Goal: Task Accomplishment & Management: Use online tool/utility

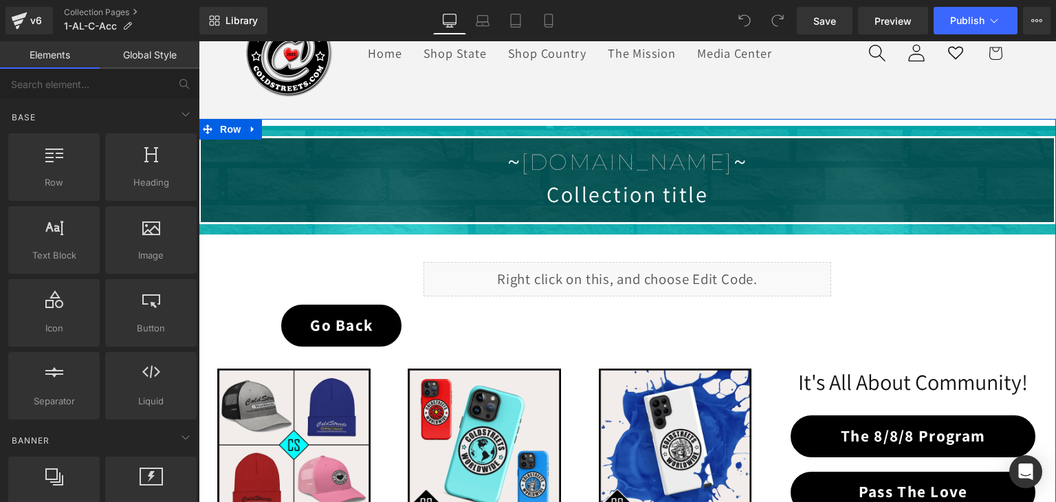
scroll to position [69, 0]
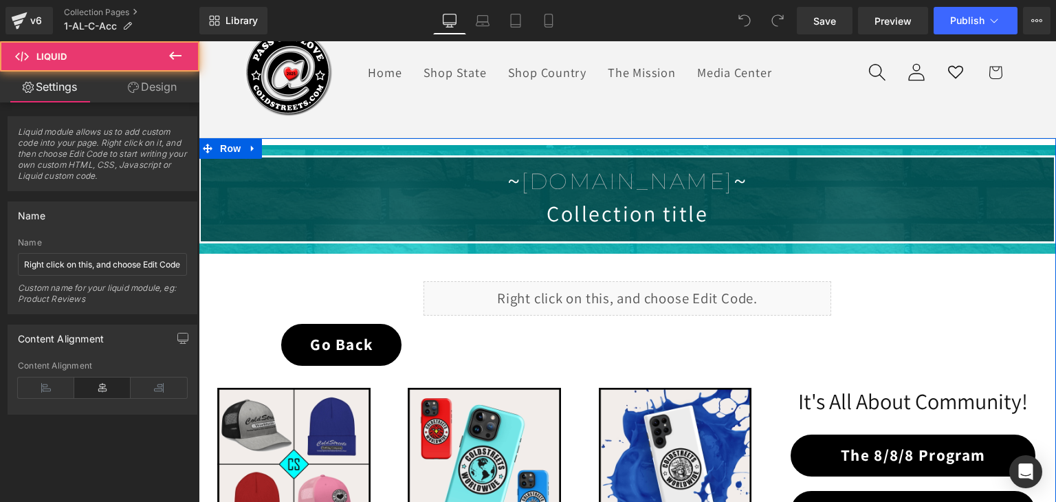
click at [621, 302] on div "Liquid" at bounding box center [627, 298] width 408 height 34
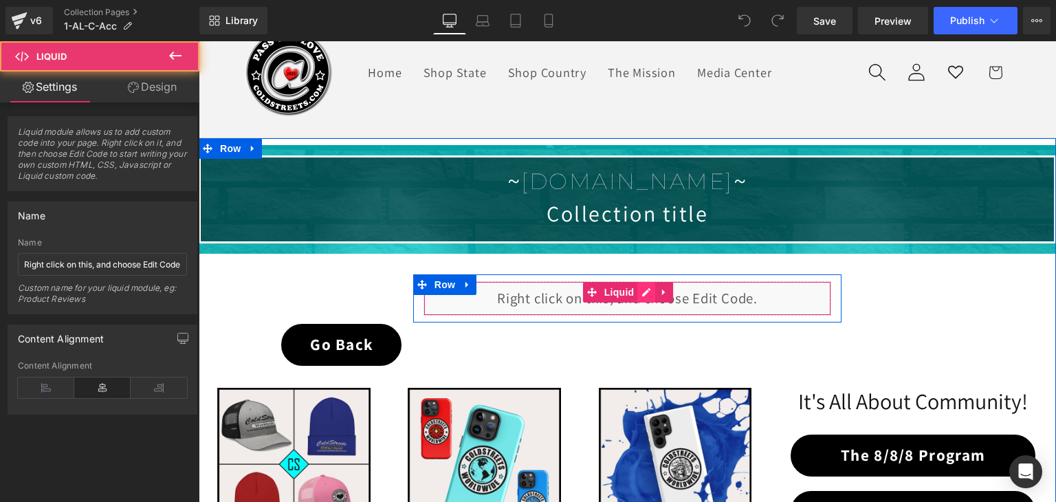
click at [639, 289] on div "Liquid" at bounding box center [627, 298] width 408 height 34
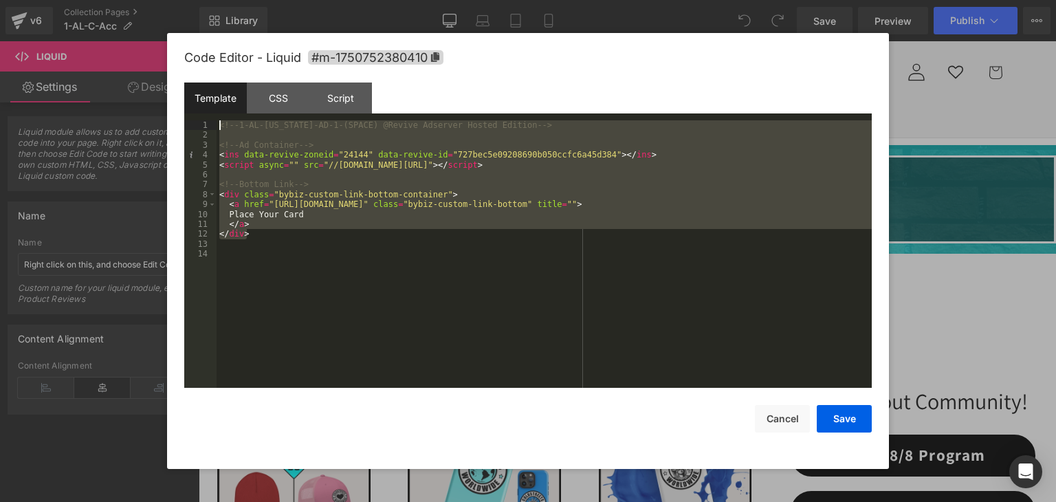
drag, startPoint x: 270, startPoint y: 237, endPoint x: 217, endPoint y: 124, distance: 124.5
click at [217, 124] on div "<!-- 1-AL-Alabama-AD-1-(SPACE) @Revive Adserver Hosted Edition --> <!-- Ad Cont…" at bounding box center [543, 263] width 655 height 287
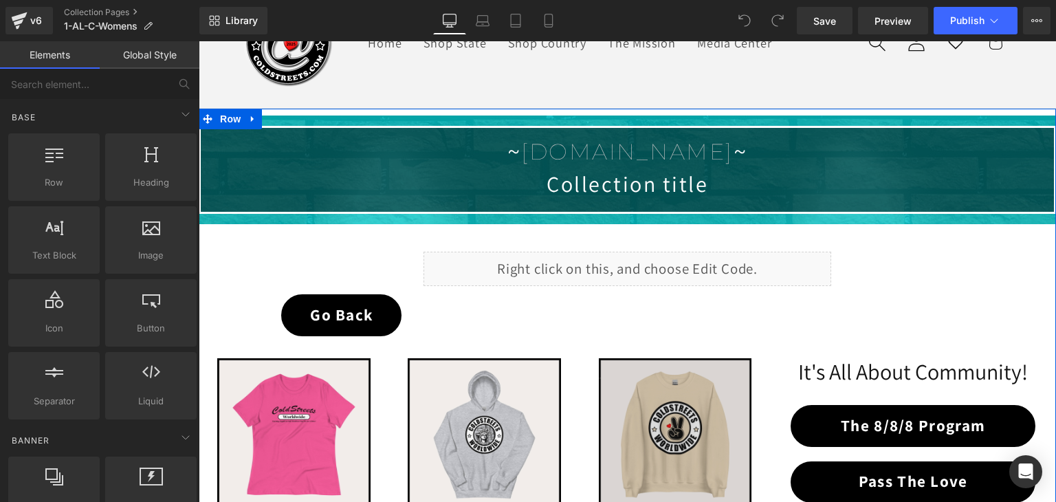
scroll to position [69, 0]
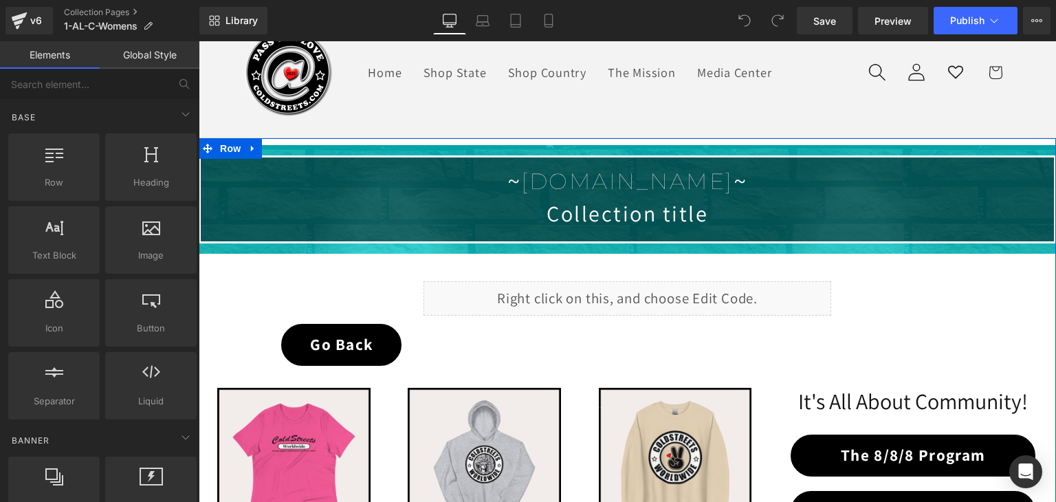
click at [627, 291] on div "Liquid" at bounding box center [627, 298] width 408 height 34
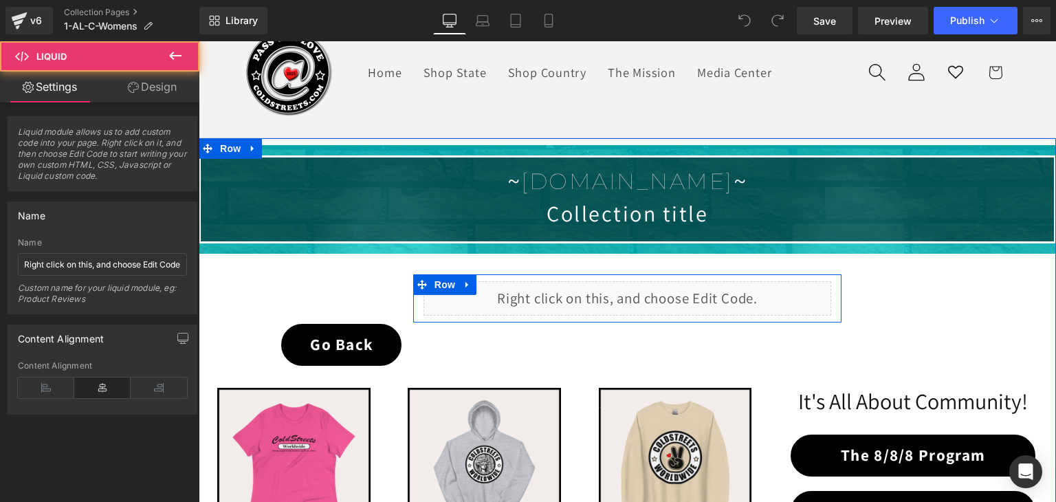
click at [645, 292] on div "Liquid" at bounding box center [627, 298] width 408 height 34
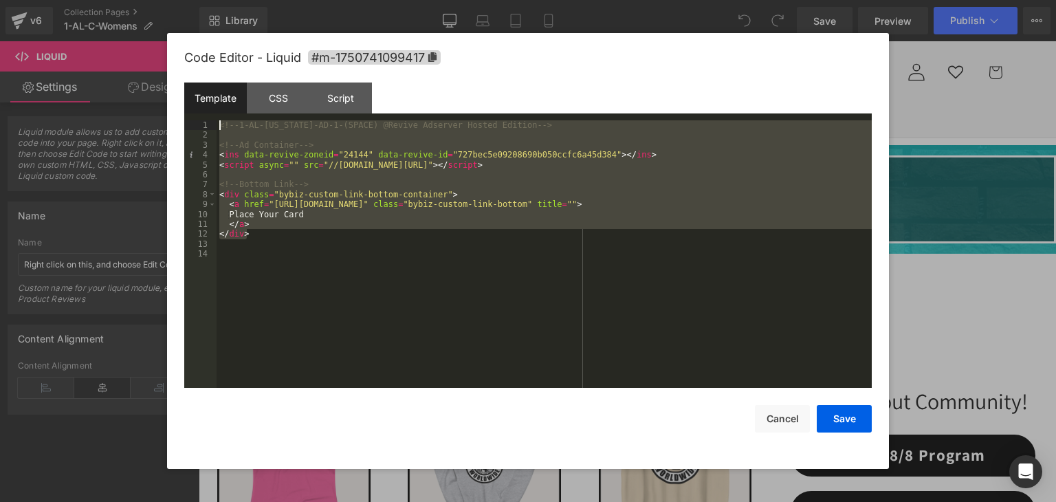
drag, startPoint x: 269, startPoint y: 234, endPoint x: 214, endPoint y: 122, distance: 124.8
click at [214, 122] on pre "1 2 3 4 5 6 7 8 9 10 11 12 13 14 <!-- 1-AL-Alabama-AD-1-(SPACE) @Revive Adserve…" at bounding box center [527, 253] width 687 height 267
click at [781, 421] on button "Cancel" at bounding box center [782, 418] width 55 height 27
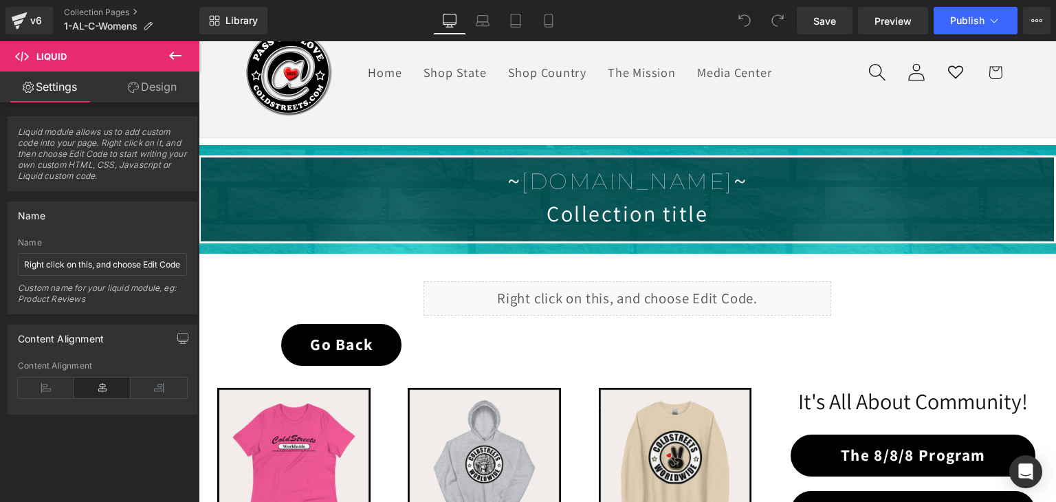
click at [164, 52] on button at bounding box center [175, 56] width 48 height 30
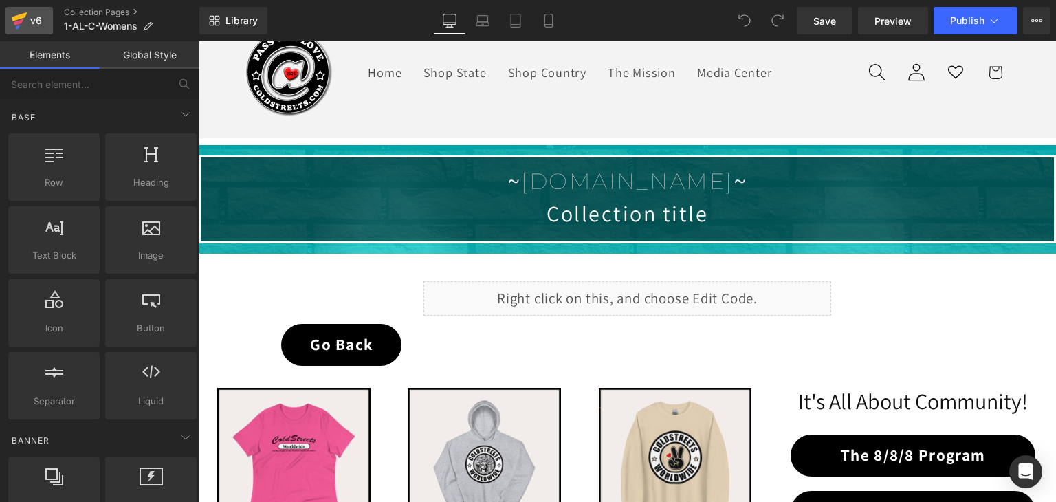
click at [16, 16] on icon at bounding box center [20, 16] width 16 height 9
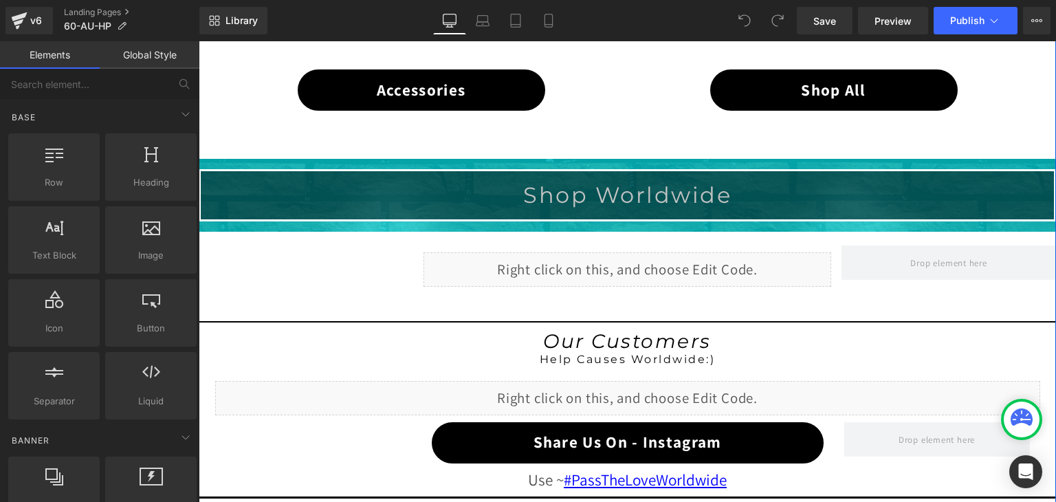
scroll to position [1031, 0]
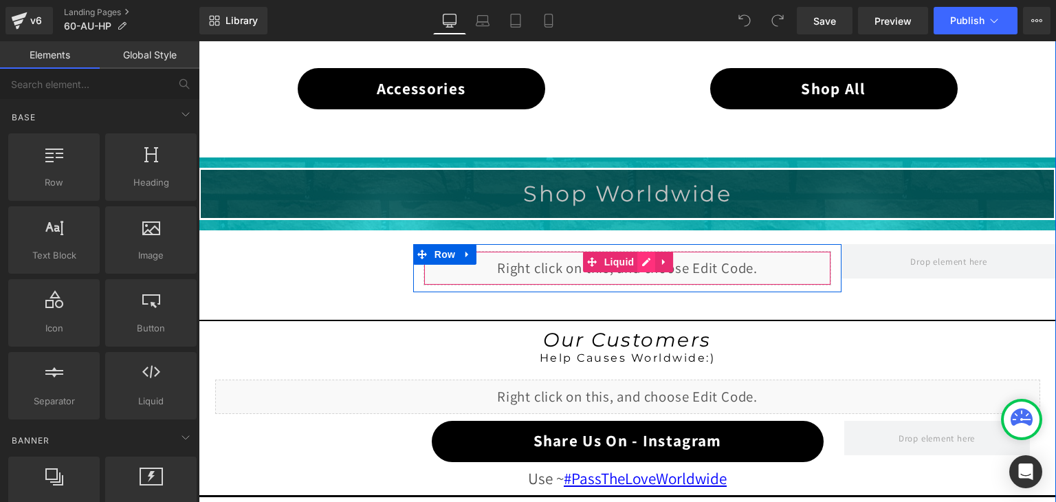
click at [636, 262] on div "Liquid" at bounding box center [627, 268] width 408 height 34
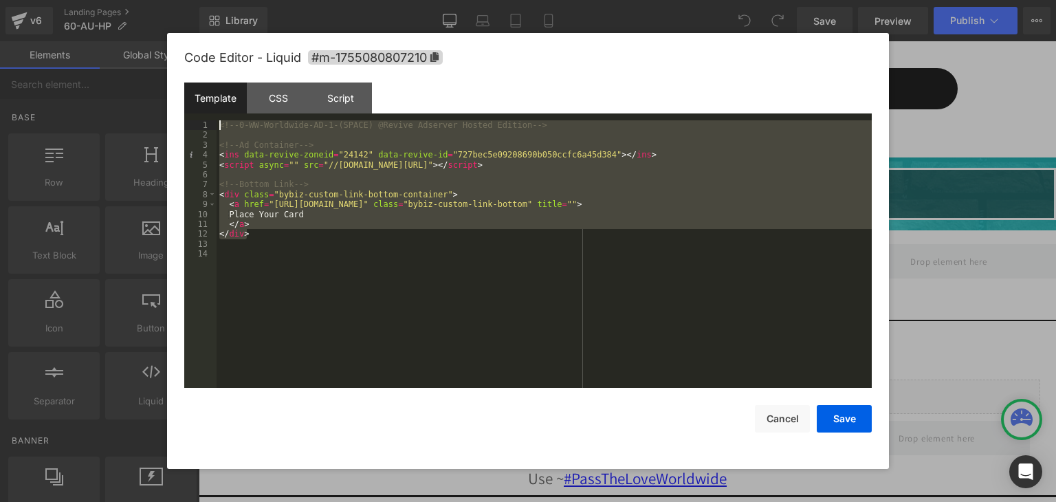
drag, startPoint x: 274, startPoint y: 239, endPoint x: 234, endPoint y: 129, distance: 117.2
click at [205, 120] on pre "1 2 3 4 5 6 7 8 9 10 11 12 13 14 <!-- 0-WW-Worldwide-AD-1-(SPACE) @Revive Adser…" at bounding box center [527, 253] width 687 height 267
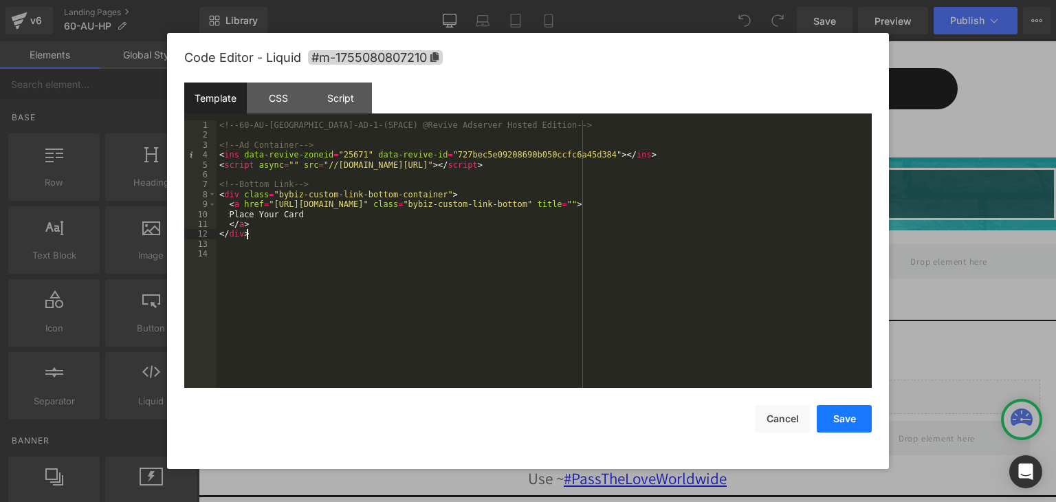
click at [842, 415] on button "Save" at bounding box center [843, 418] width 55 height 27
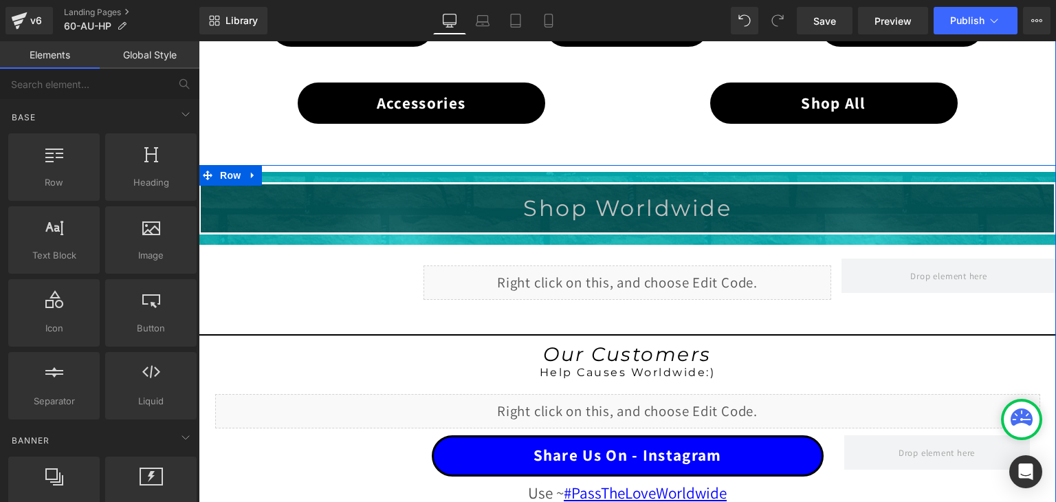
scroll to position [962, 0]
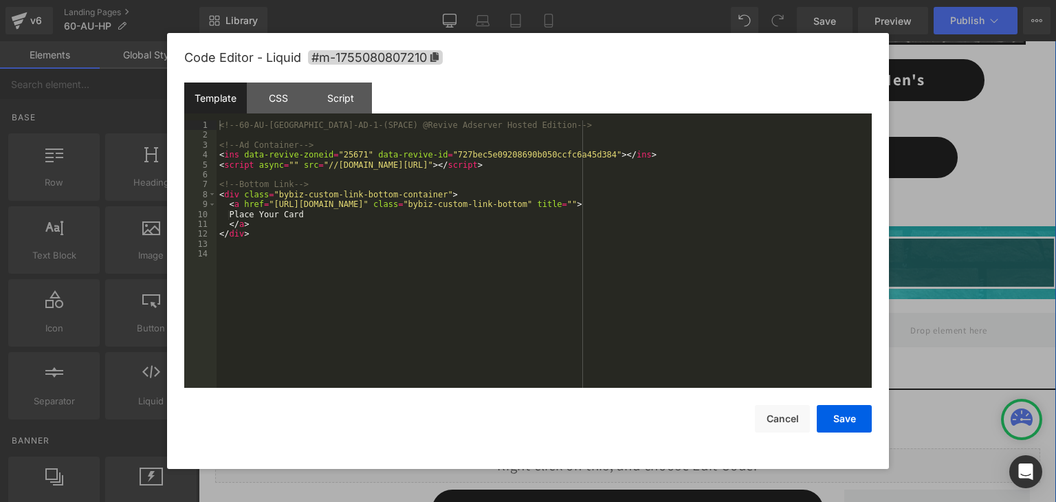
click at [635, 329] on div "Liquid" at bounding box center [627, 337] width 408 height 34
click at [286, 97] on div "CSS" at bounding box center [278, 97] width 63 height 31
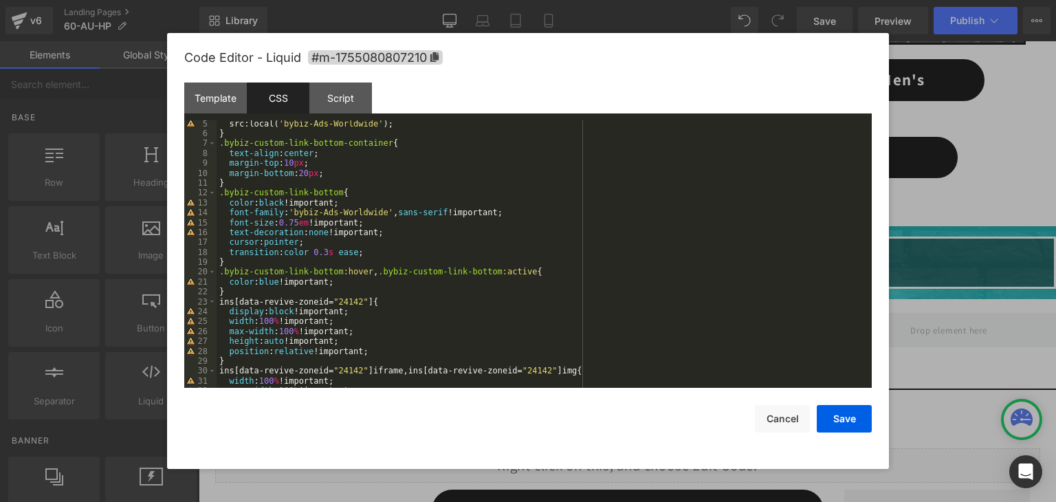
scroll to position [0, 0]
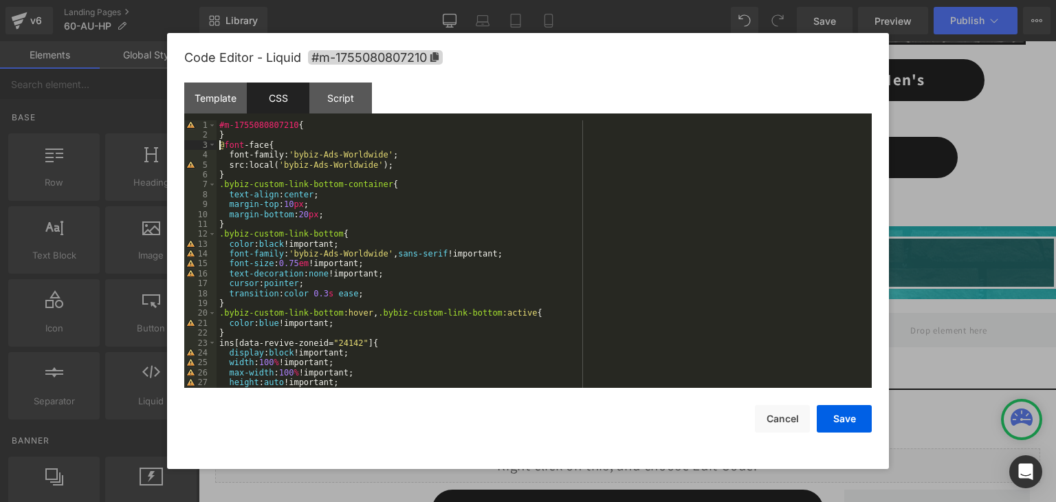
click at [221, 146] on div "#m-1755080807210 { } @ font -face { font-family : ' bybiz-Ads-Worldwide ' ; src…" at bounding box center [540, 263] width 649 height 287
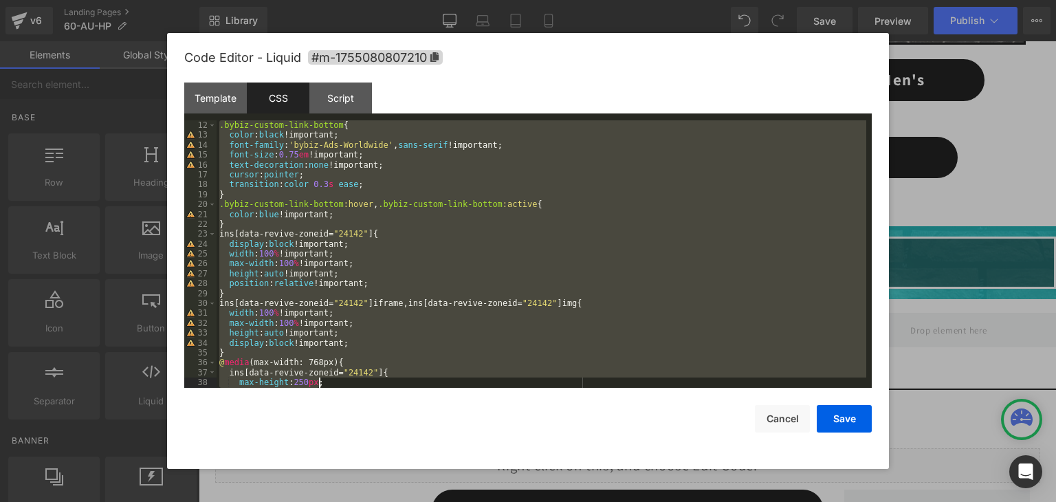
scroll to position [148, 0]
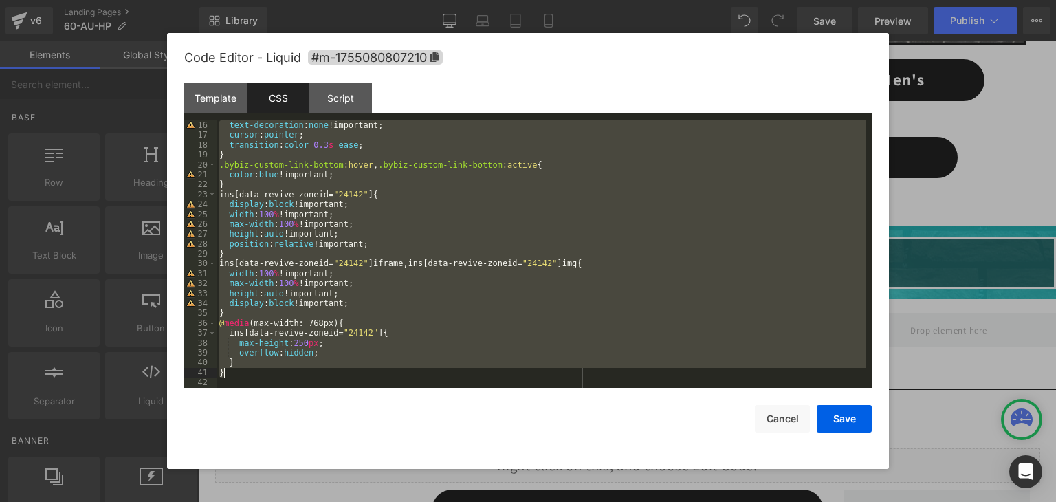
drag, startPoint x: 221, startPoint y: 146, endPoint x: 241, endPoint y: 377, distance: 231.1
click at [241, 377] on div "text-decoration : none !important; cursor : pointer ; transition : color 0.3 s …" at bounding box center [540, 263] width 649 height 287
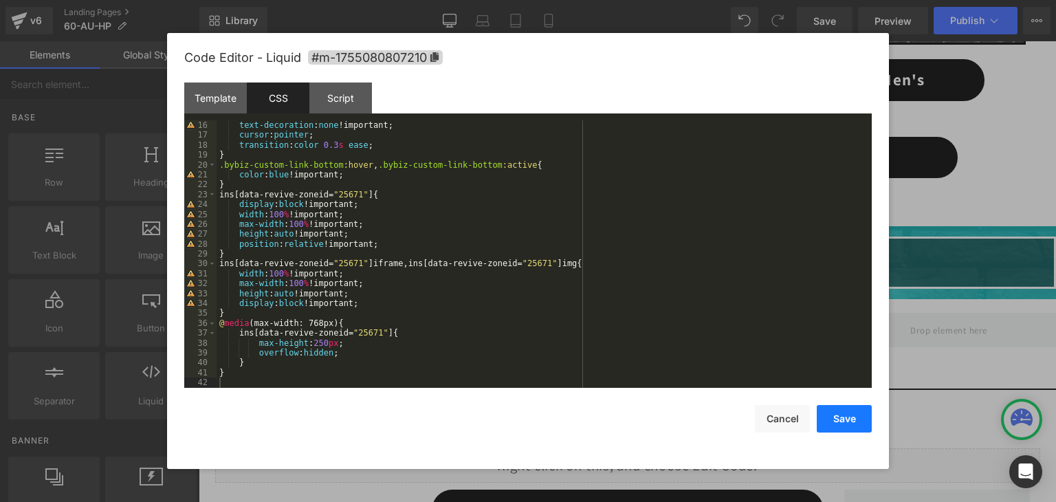
click at [833, 425] on button "Save" at bounding box center [843, 418] width 55 height 27
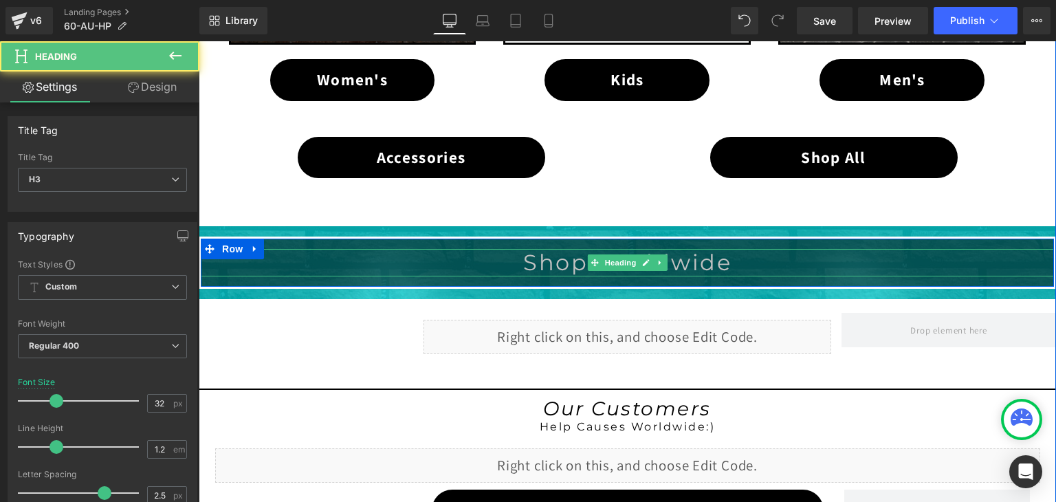
click at [717, 259] on font "Shop Worldwide" at bounding box center [627, 262] width 208 height 27
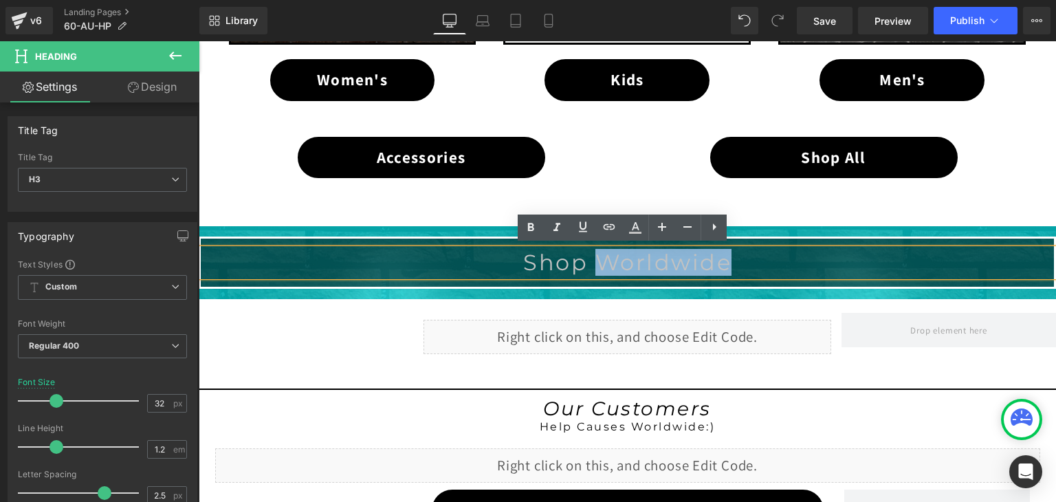
drag, startPoint x: 720, startPoint y: 259, endPoint x: 598, endPoint y: 254, distance: 122.4
click at [598, 254] on font "Shop Worldwide" at bounding box center [627, 262] width 208 height 27
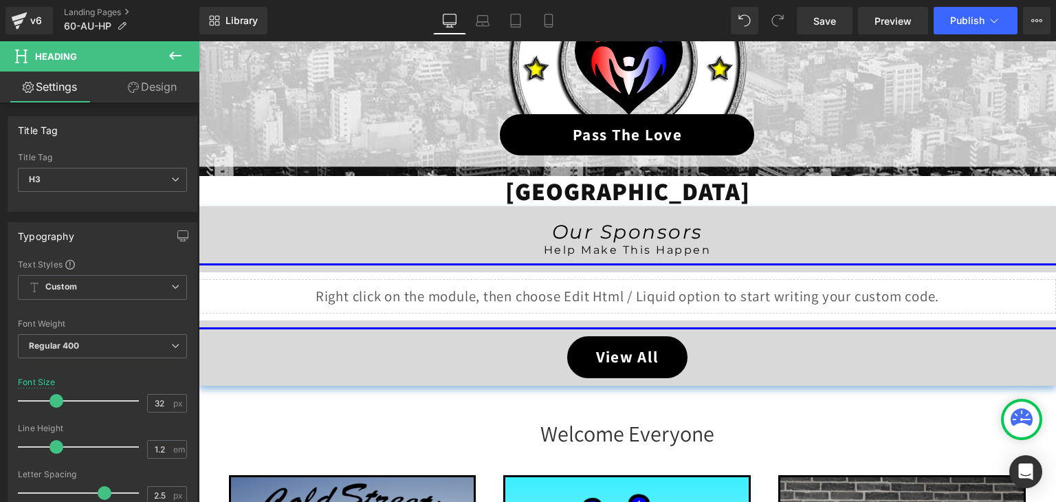
scroll to position [275, 0]
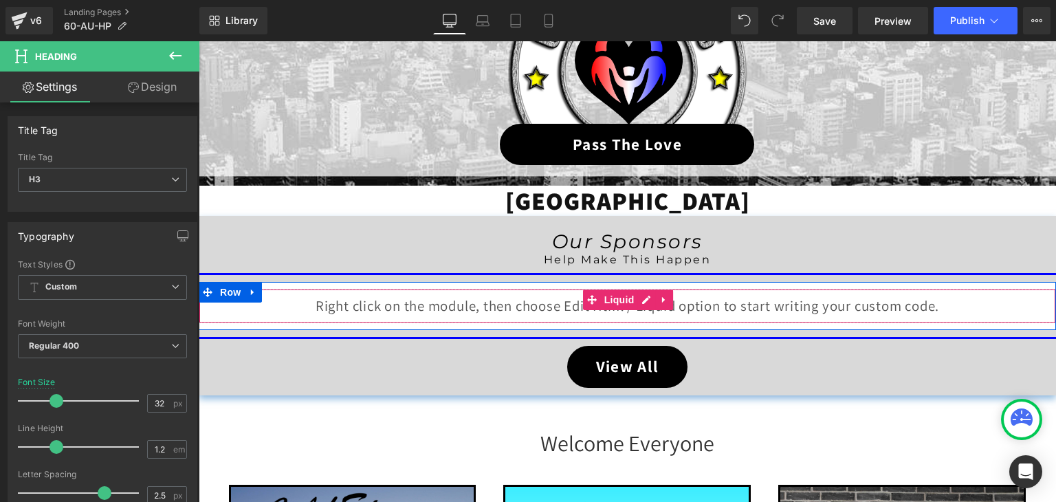
click at [634, 300] on div "Liquid" at bounding box center [627, 306] width 857 height 34
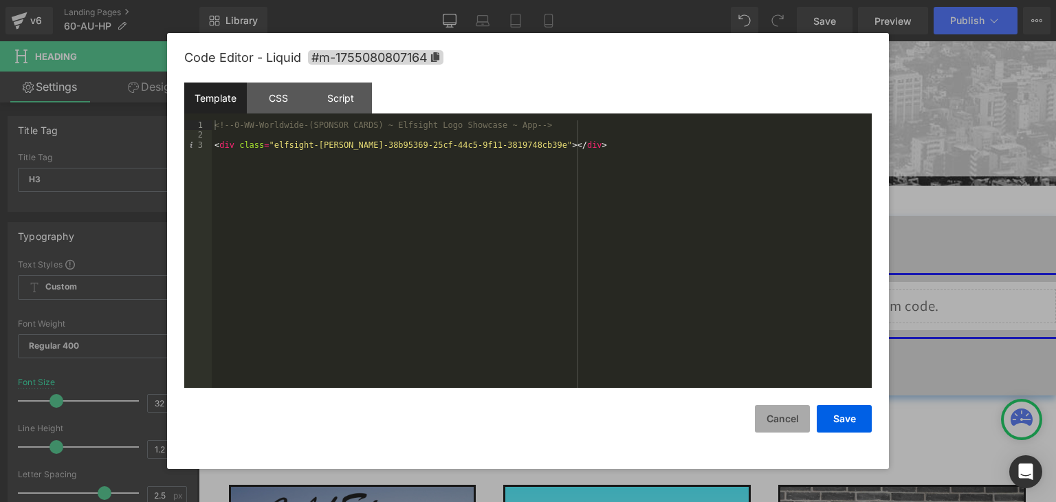
click at [794, 406] on button "Cancel" at bounding box center [782, 418] width 55 height 27
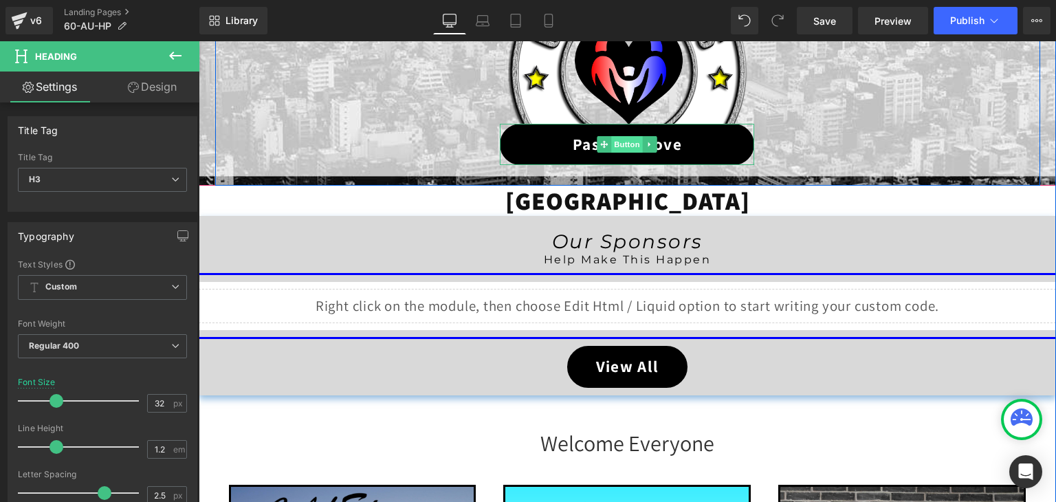
click at [626, 141] on span "Button" at bounding box center [628, 144] width 32 height 16
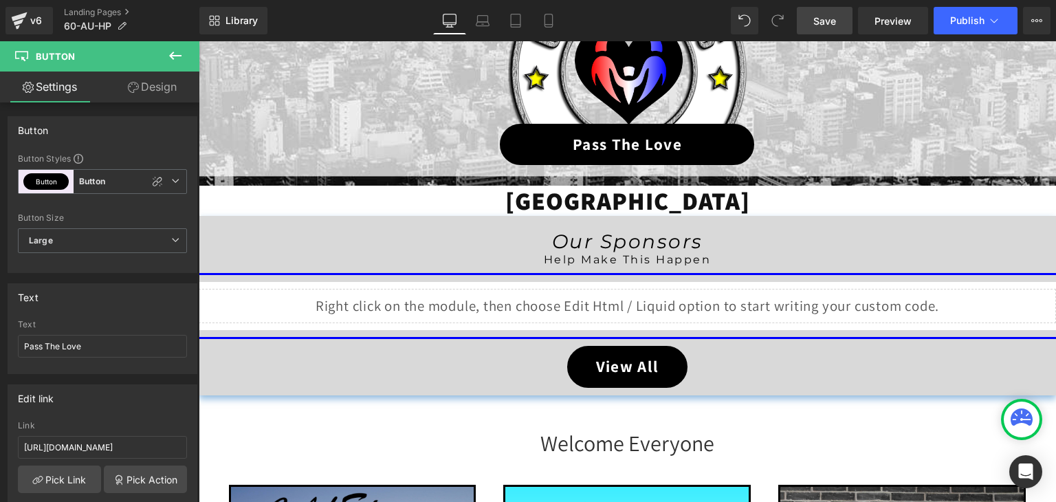
click at [816, 16] on span "Save" at bounding box center [824, 21] width 23 height 14
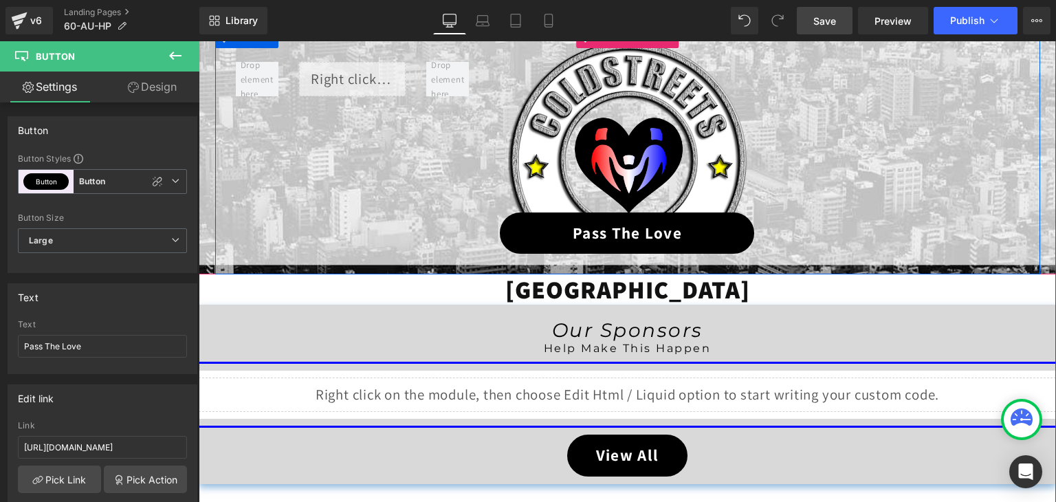
scroll to position [206, 0]
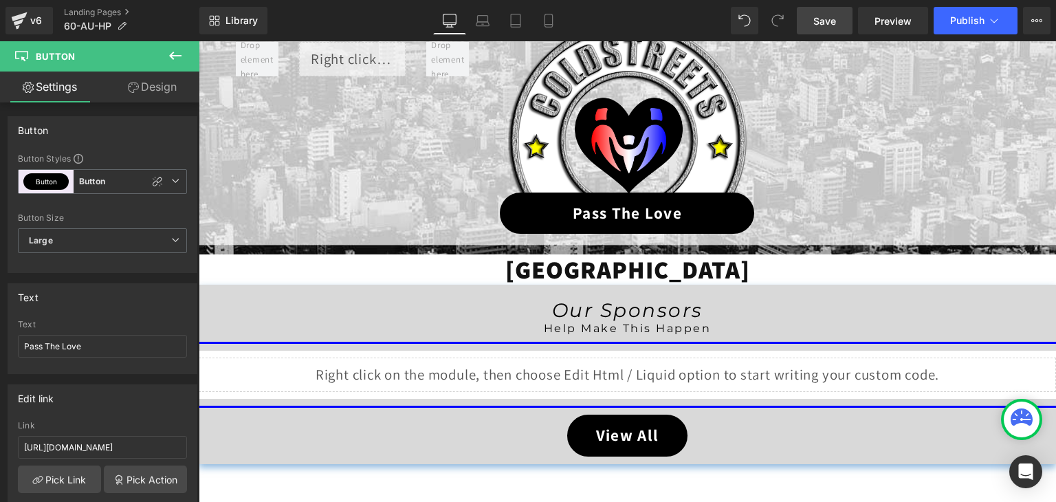
click at [828, 19] on span "Save" at bounding box center [824, 21] width 23 height 14
